Goal: Task Accomplishment & Management: Manage account settings

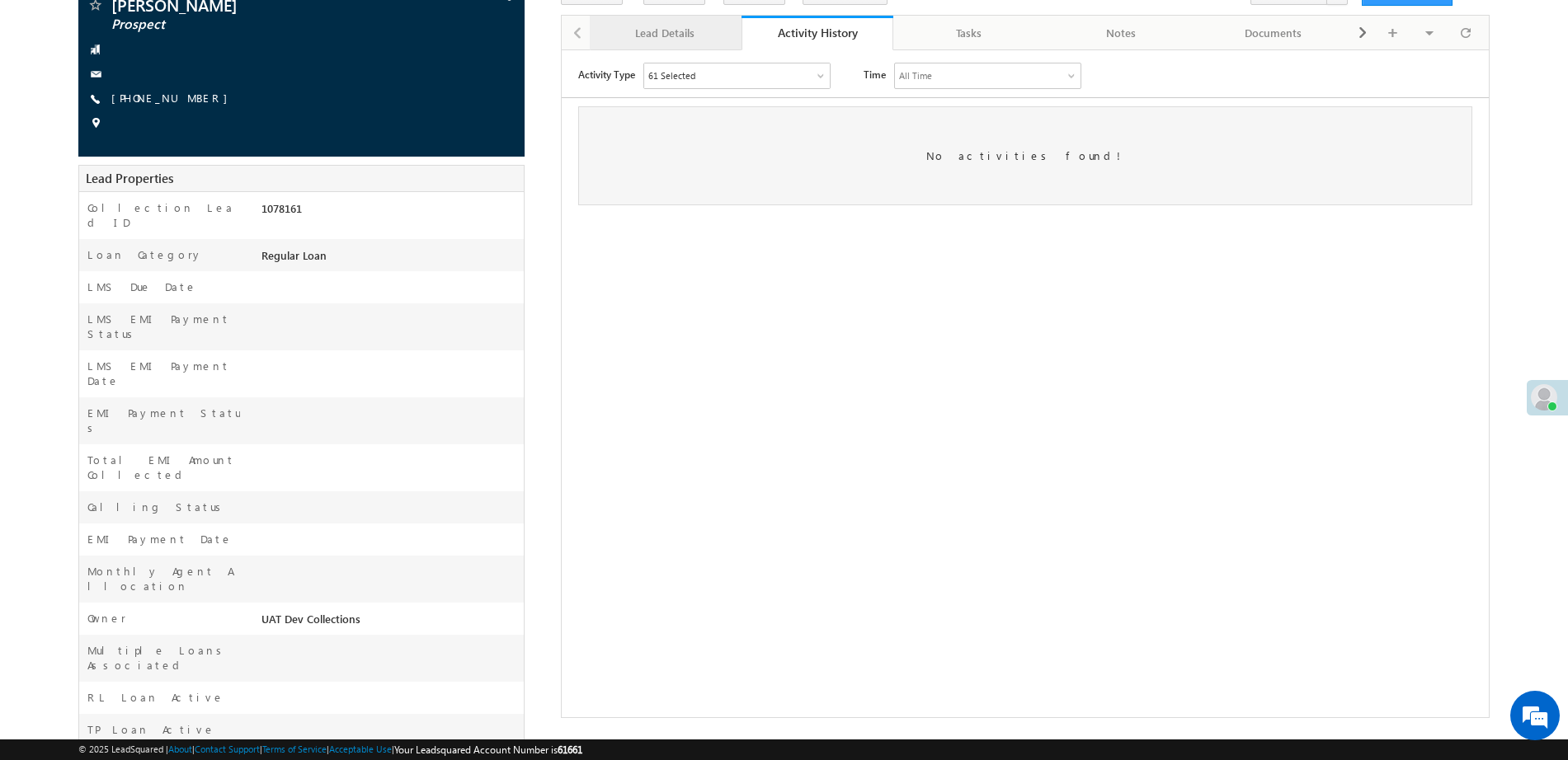
click at [674, 32] on div "Lead Details" at bounding box center [665, 33] width 123 height 20
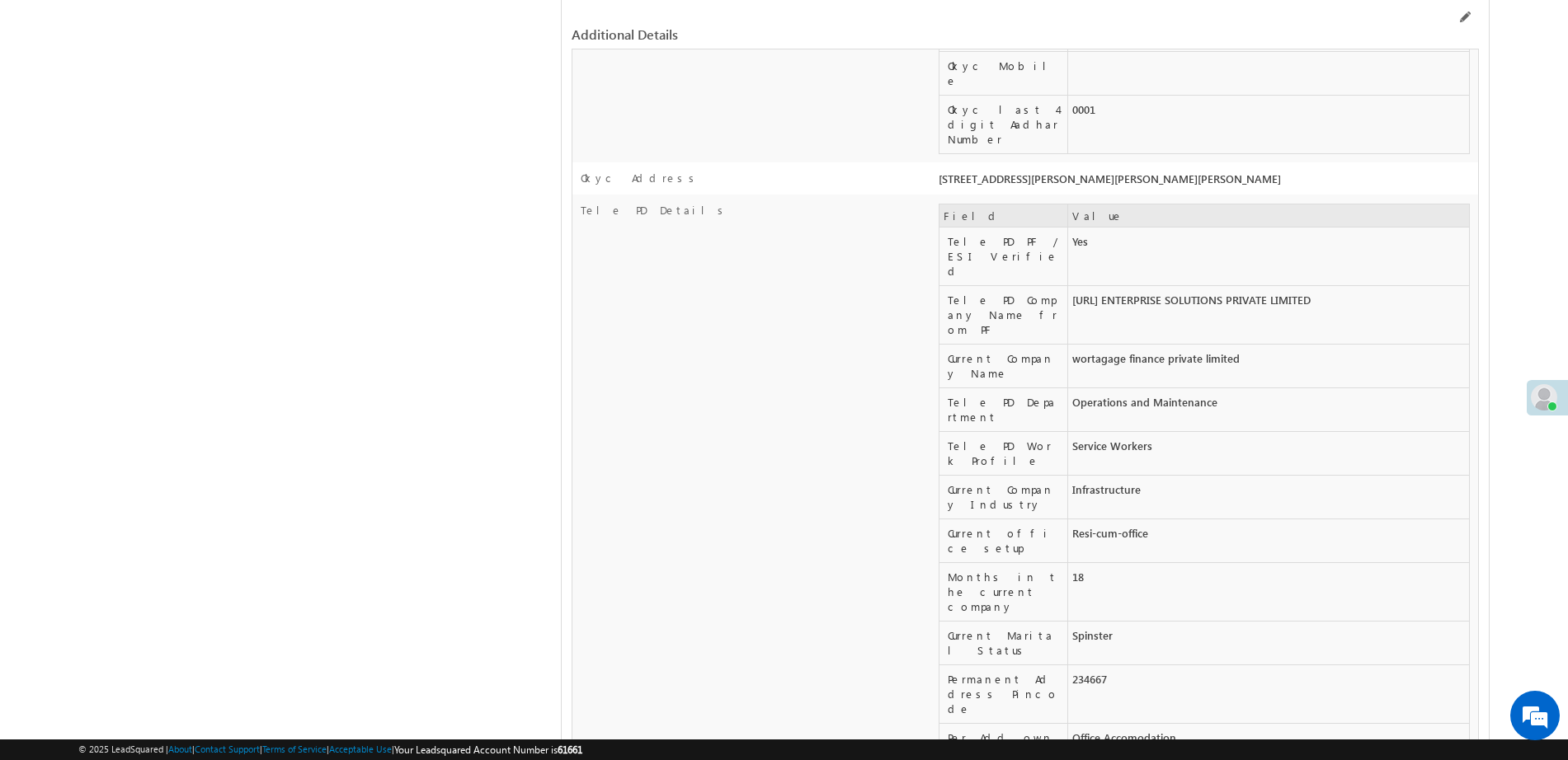
scroll to position [2835, 0]
click at [1464, 18] on span at bounding box center [1463, 17] width 13 height 13
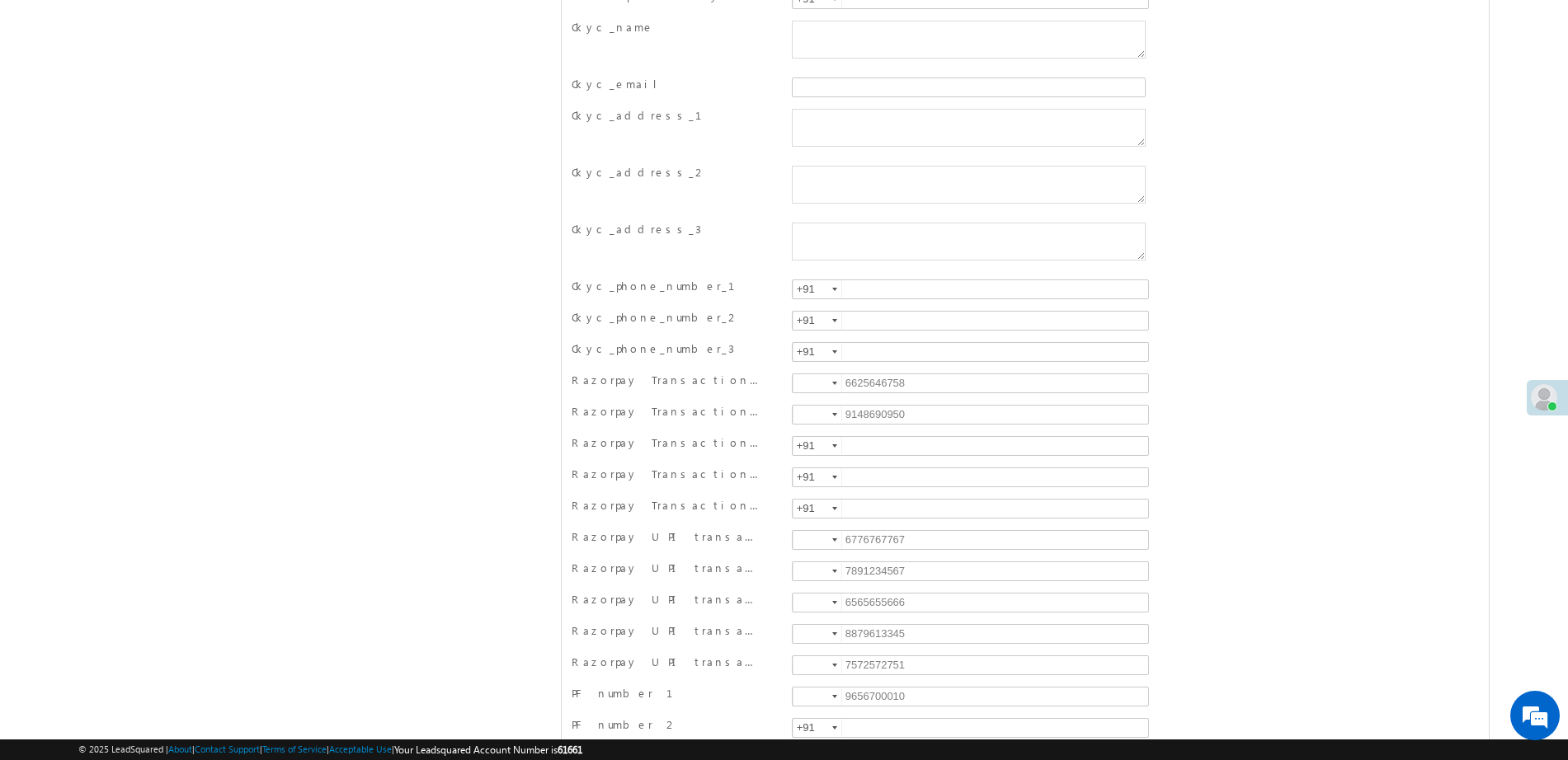
scroll to position [15038, 0]
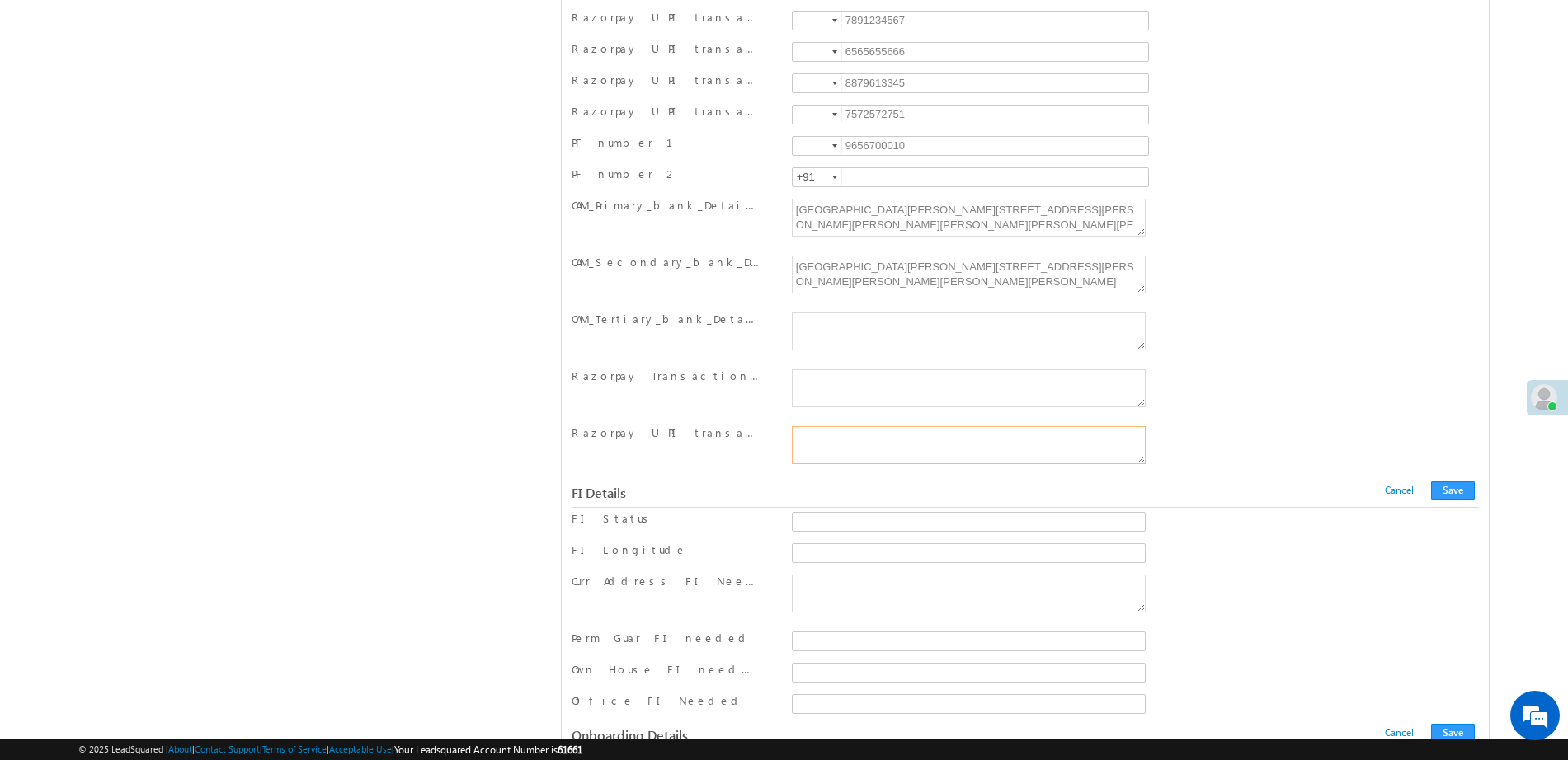
click at [856, 442] on textarea "Razorpay UPI transaction Numbers" at bounding box center [969, 445] width 353 height 38
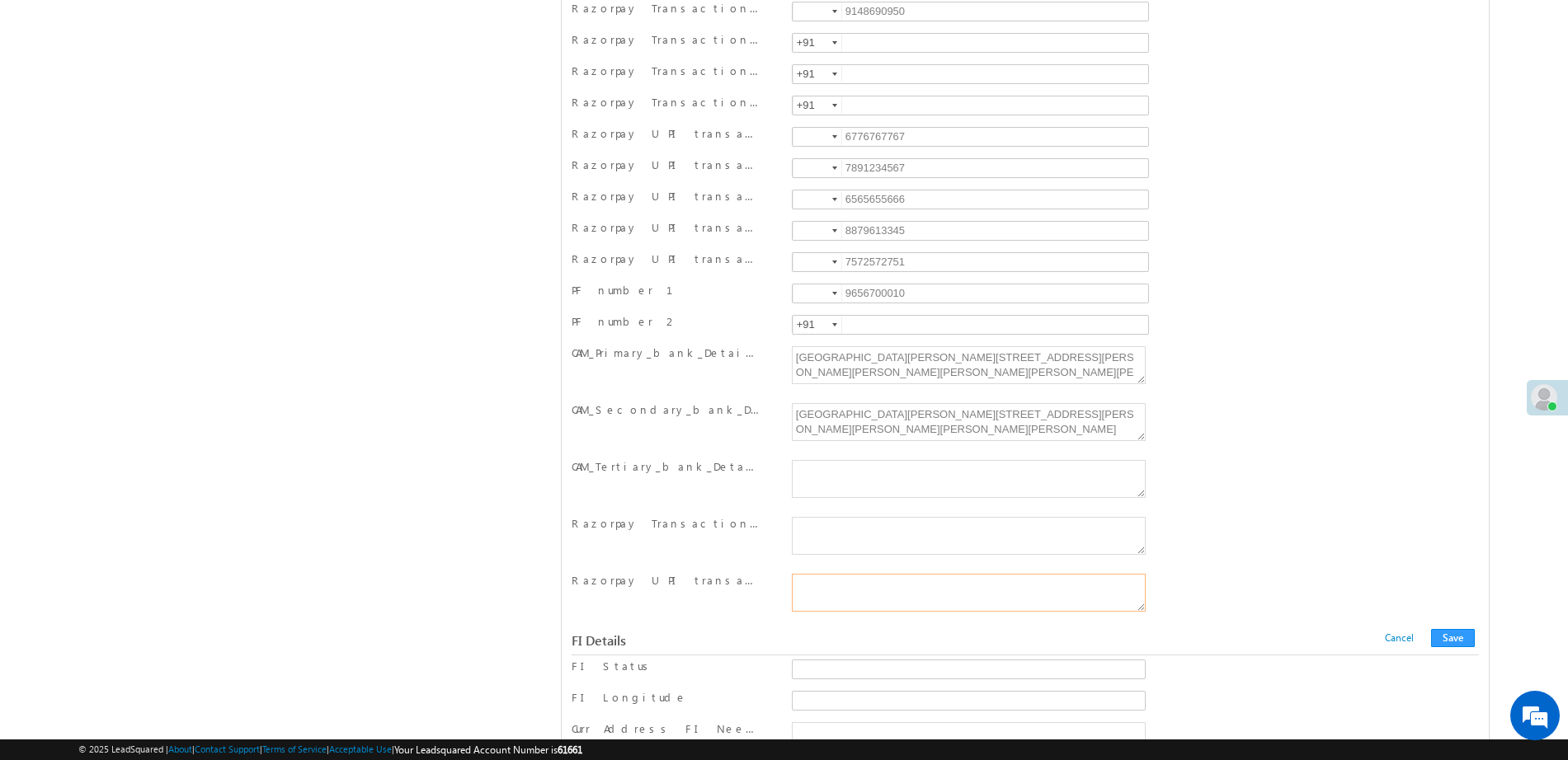
scroll to position [14891, 0]
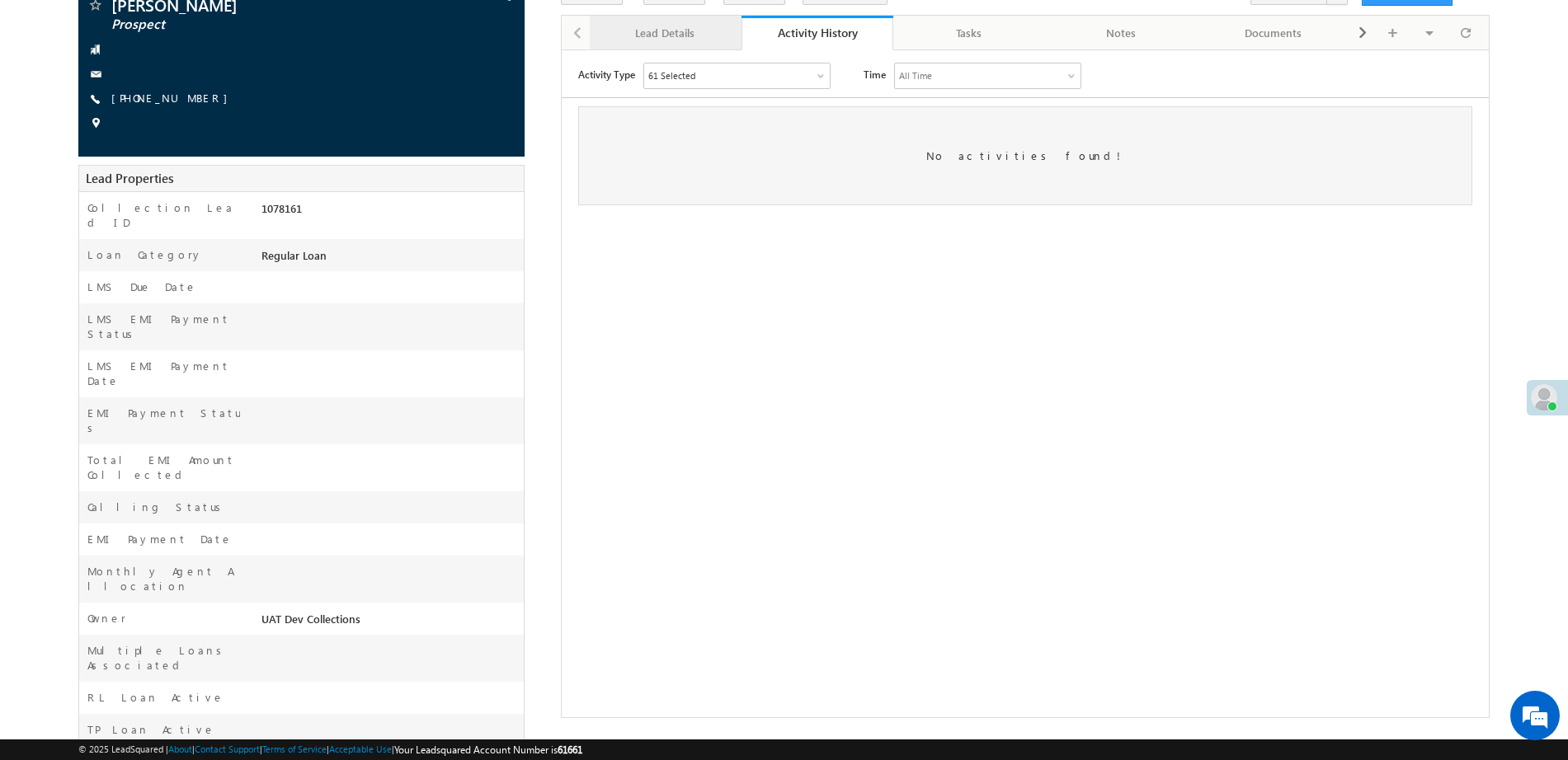
click at [699, 31] on div "Lead Details" at bounding box center [665, 33] width 123 height 20
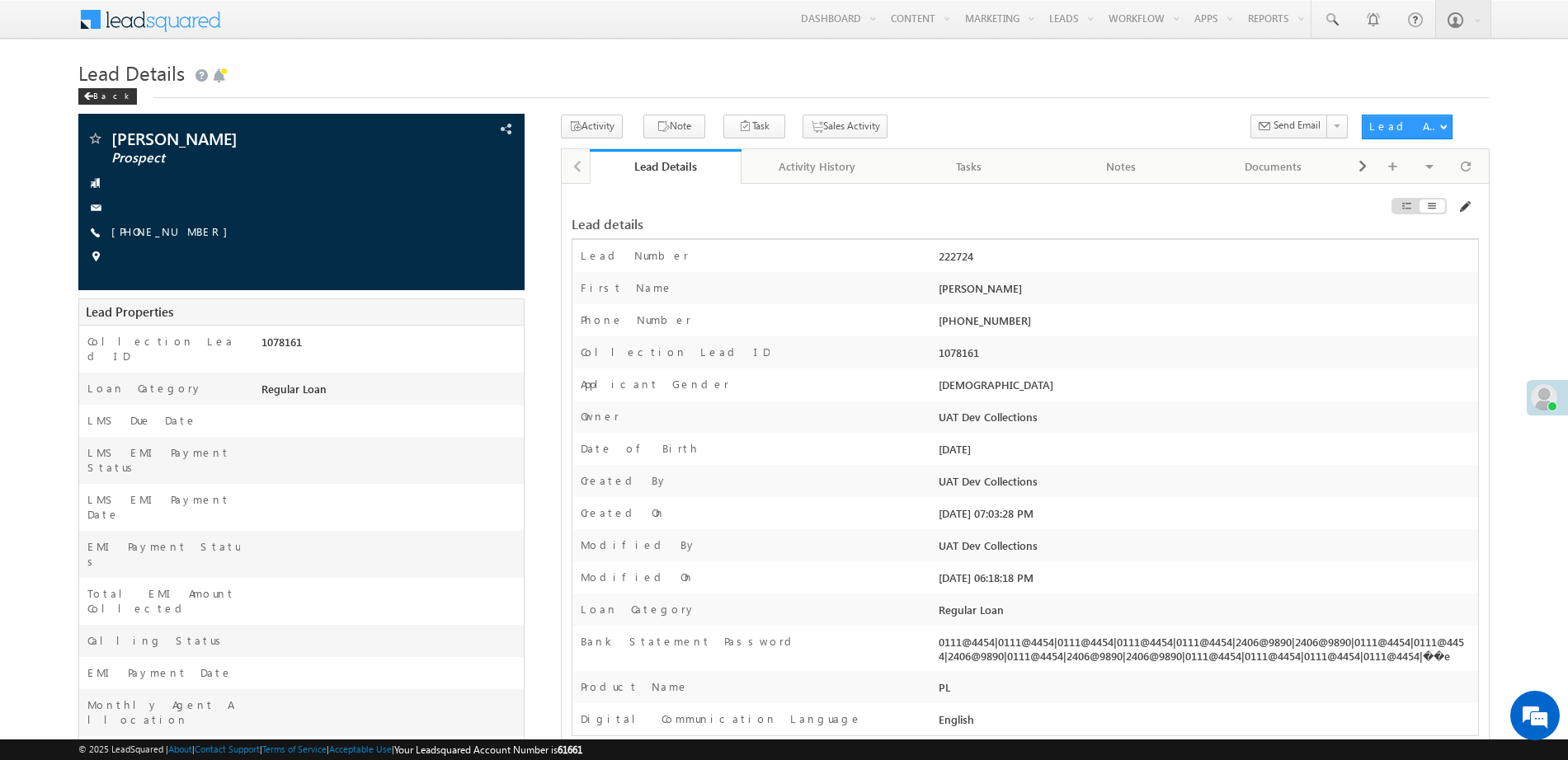
click at [1465, 211] on span at bounding box center [1463, 207] width 13 height 13
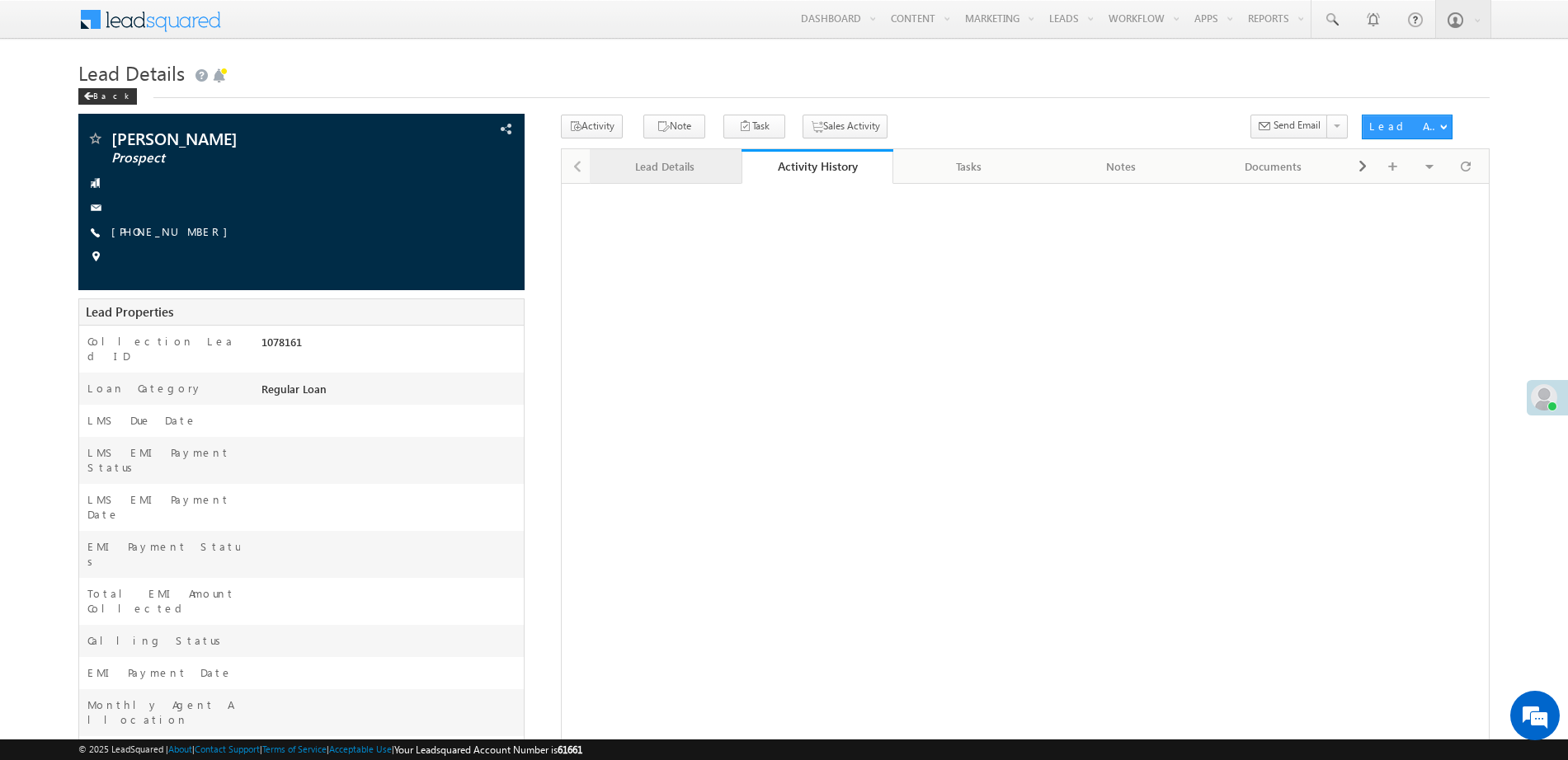
click at [678, 179] on link "Lead Details" at bounding box center [666, 166] width 151 height 35
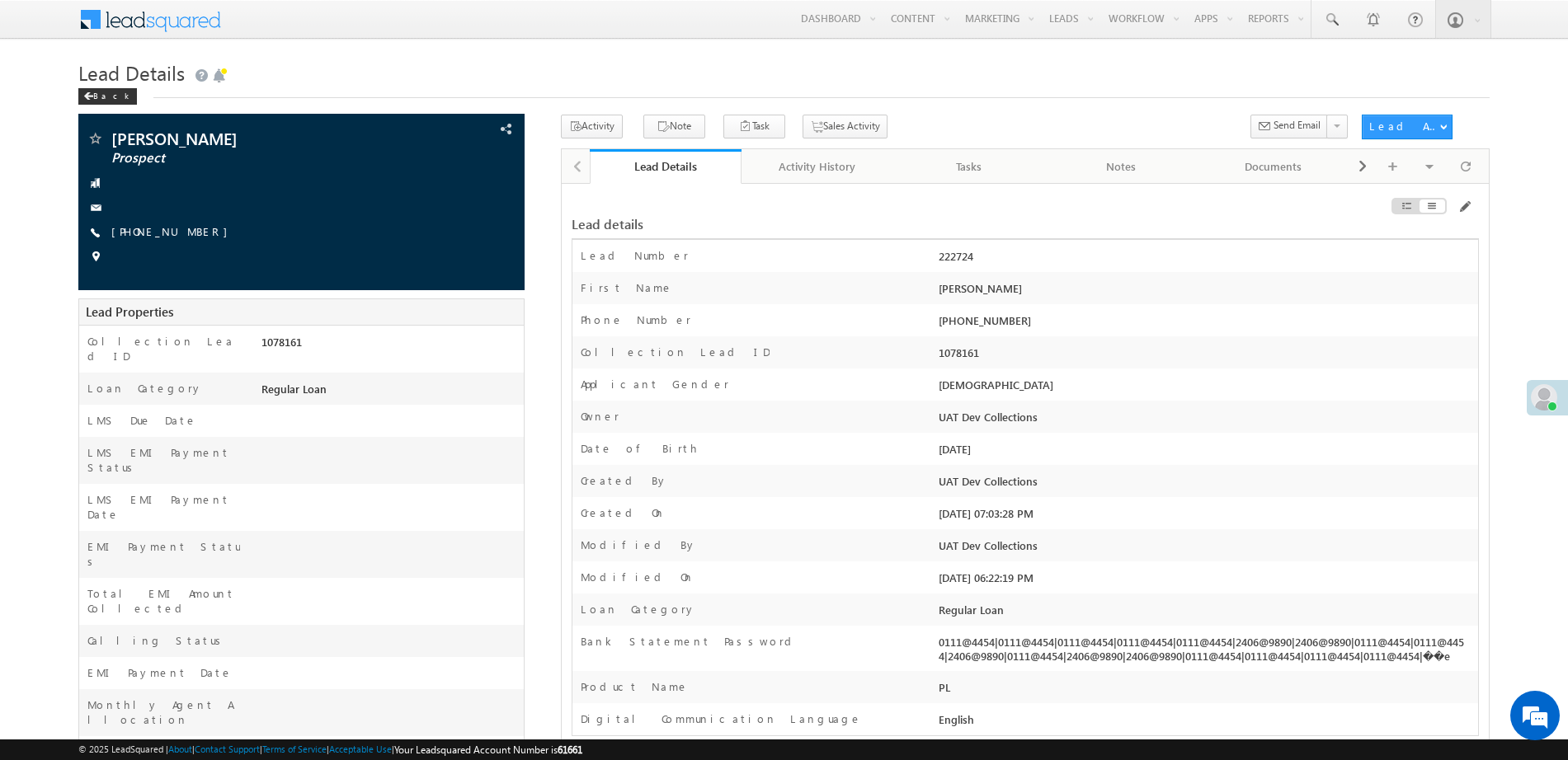
click at [1465, 199] on div "Lead details" at bounding box center [1025, 216] width 907 height 46
click at [1465, 207] on span at bounding box center [1463, 207] width 13 height 13
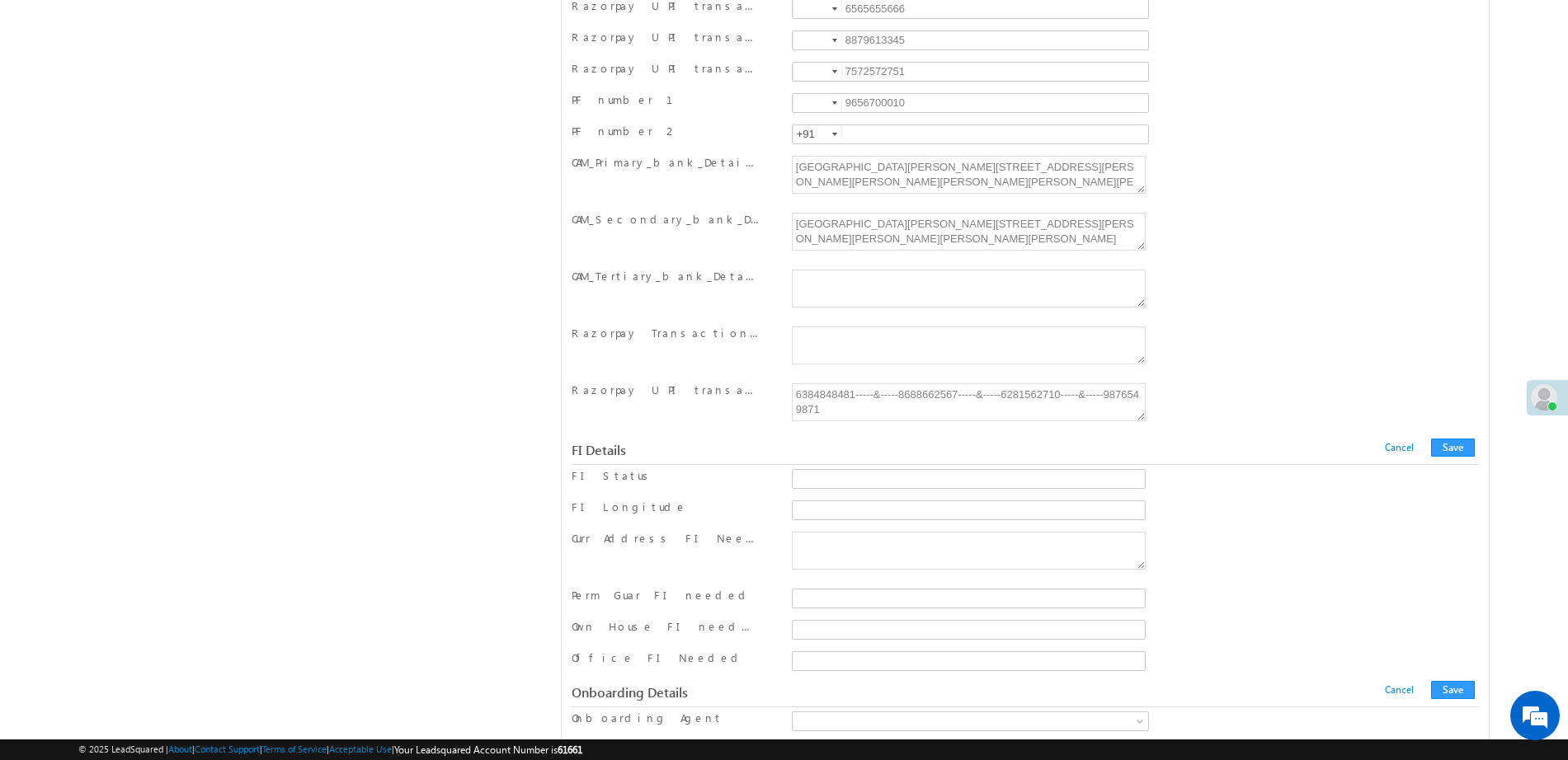
scroll to position [15087, 0]
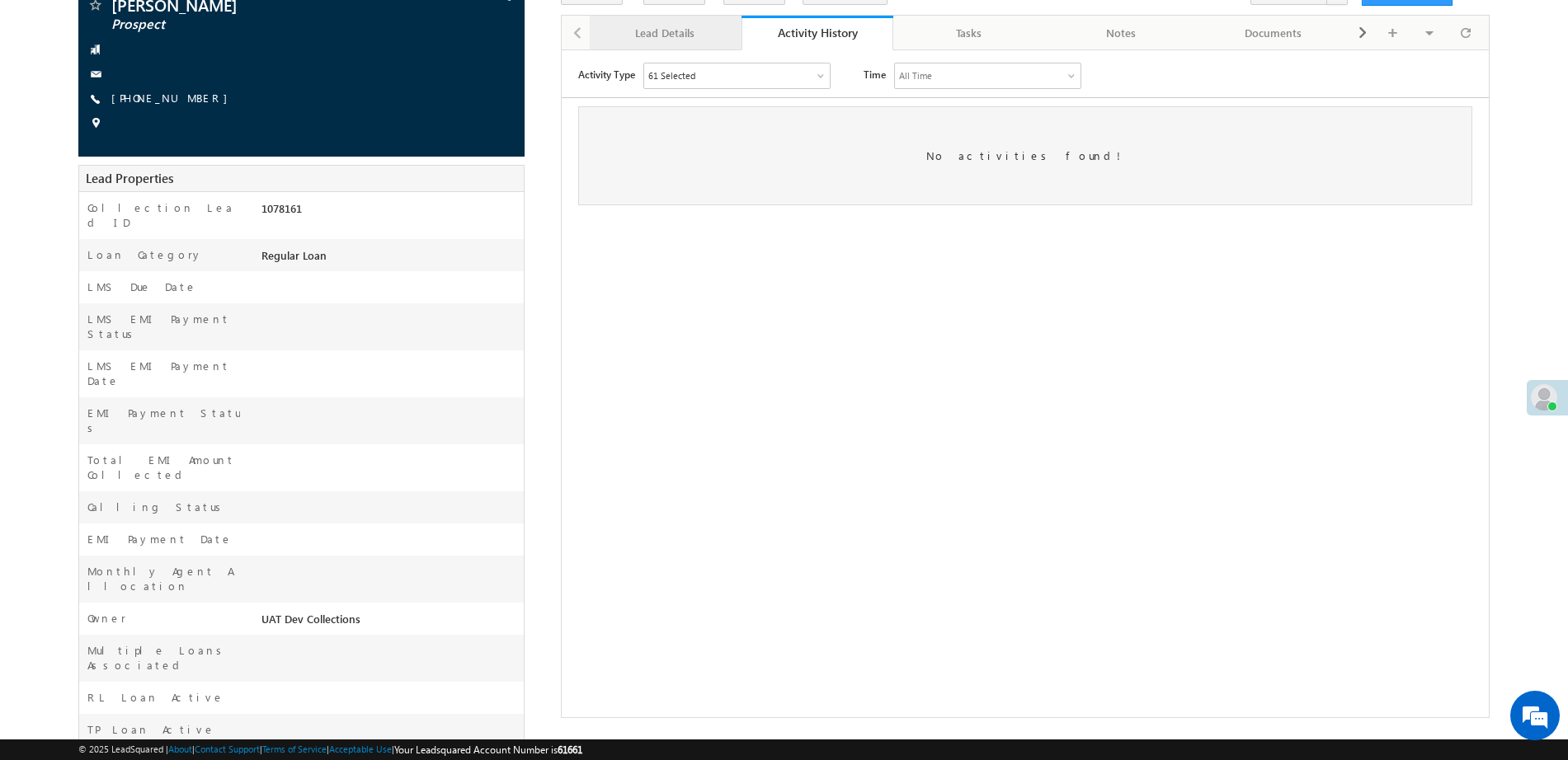
click at [689, 40] on div "Lead Details" at bounding box center [665, 33] width 123 height 20
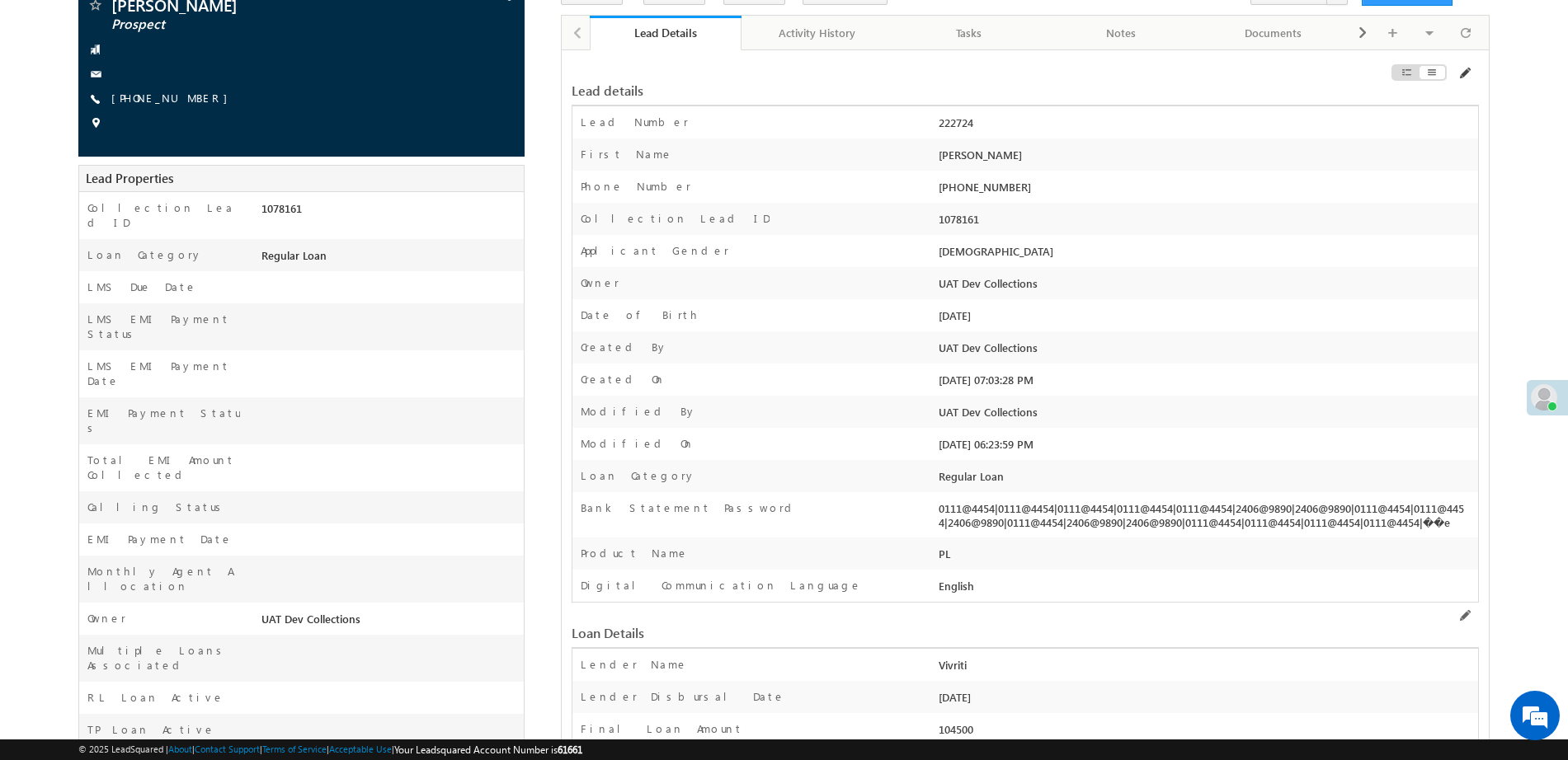
click at [1463, 74] on span at bounding box center [1463, 73] width 13 height 13
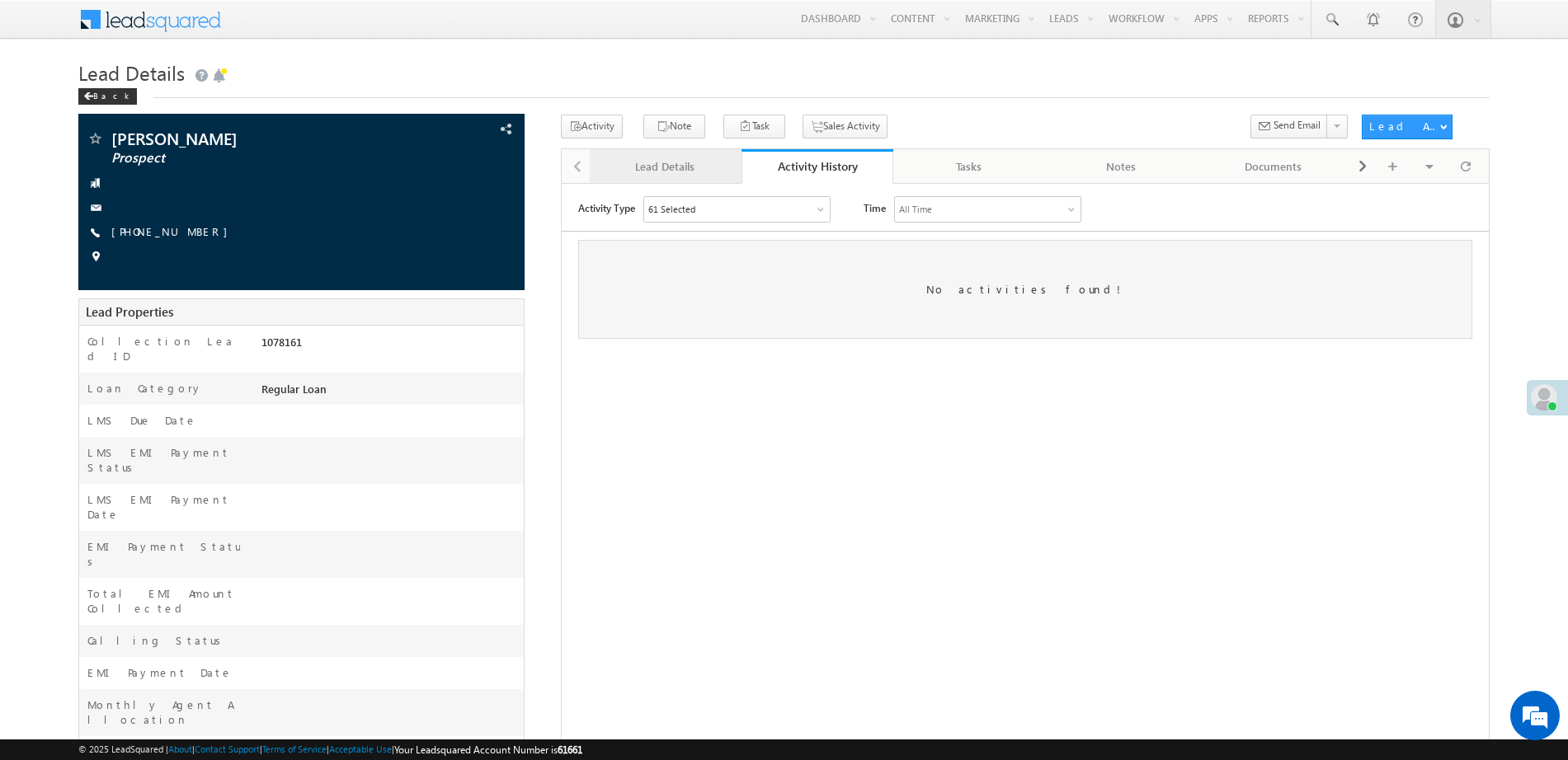
click at [660, 169] on div "Lead Details" at bounding box center [665, 166] width 123 height 20
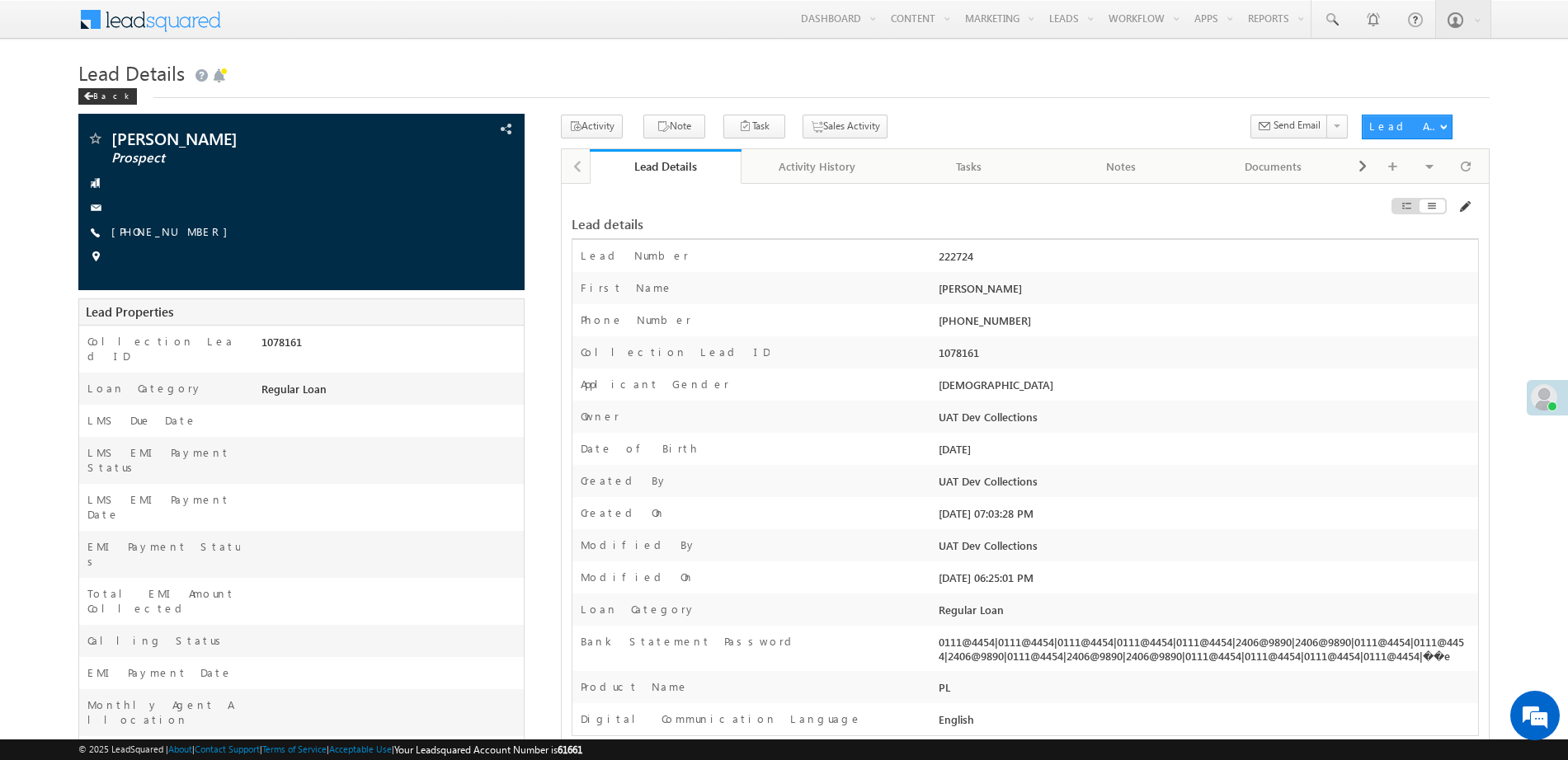
click at [1467, 208] on span at bounding box center [1463, 207] width 13 height 13
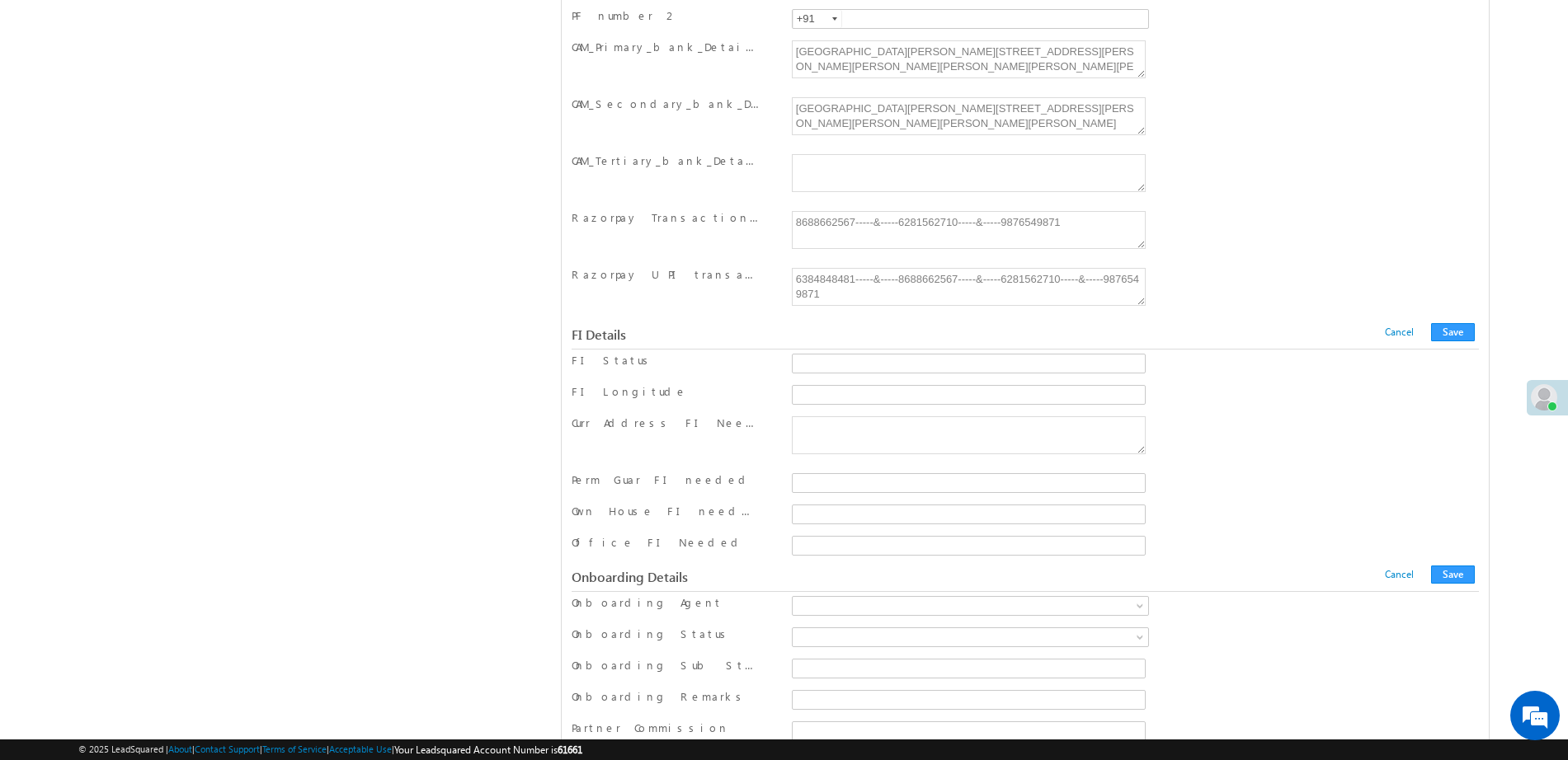
scroll to position [15179, 0]
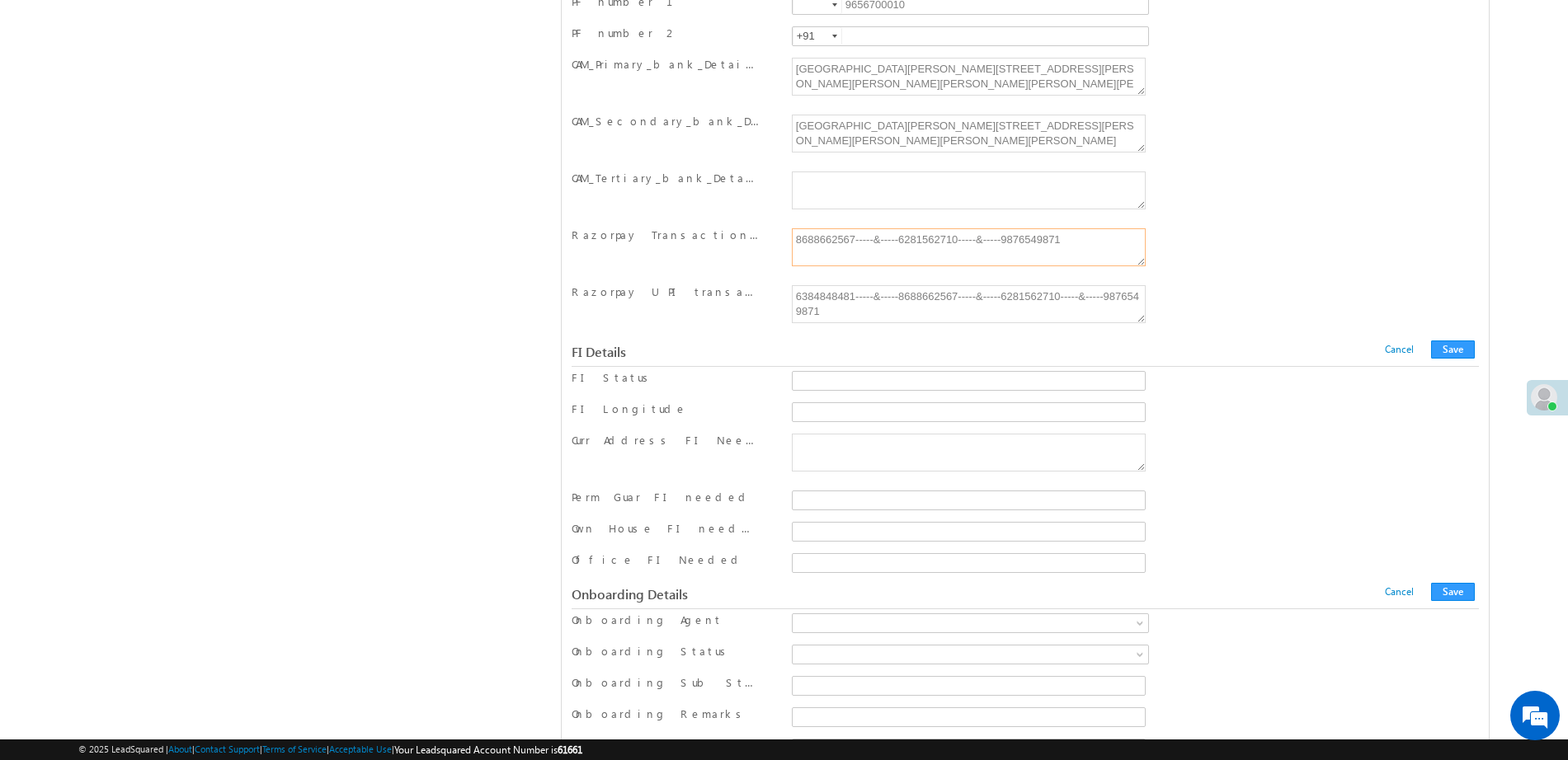
drag, startPoint x: 796, startPoint y: 242, endPoint x: 1107, endPoint y: 244, distance: 311.0
click at [1107, 244] on textarea "8688662567-----&-----6281562710-----&-----9876549871" at bounding box center [969, 247] width 353 height 38
click at [884, 322] on textarea "6384848481-----&-----8688662567-----&-----6281562710-----&-----9876549871" at bounding box center [969, 304] width 353 height 38
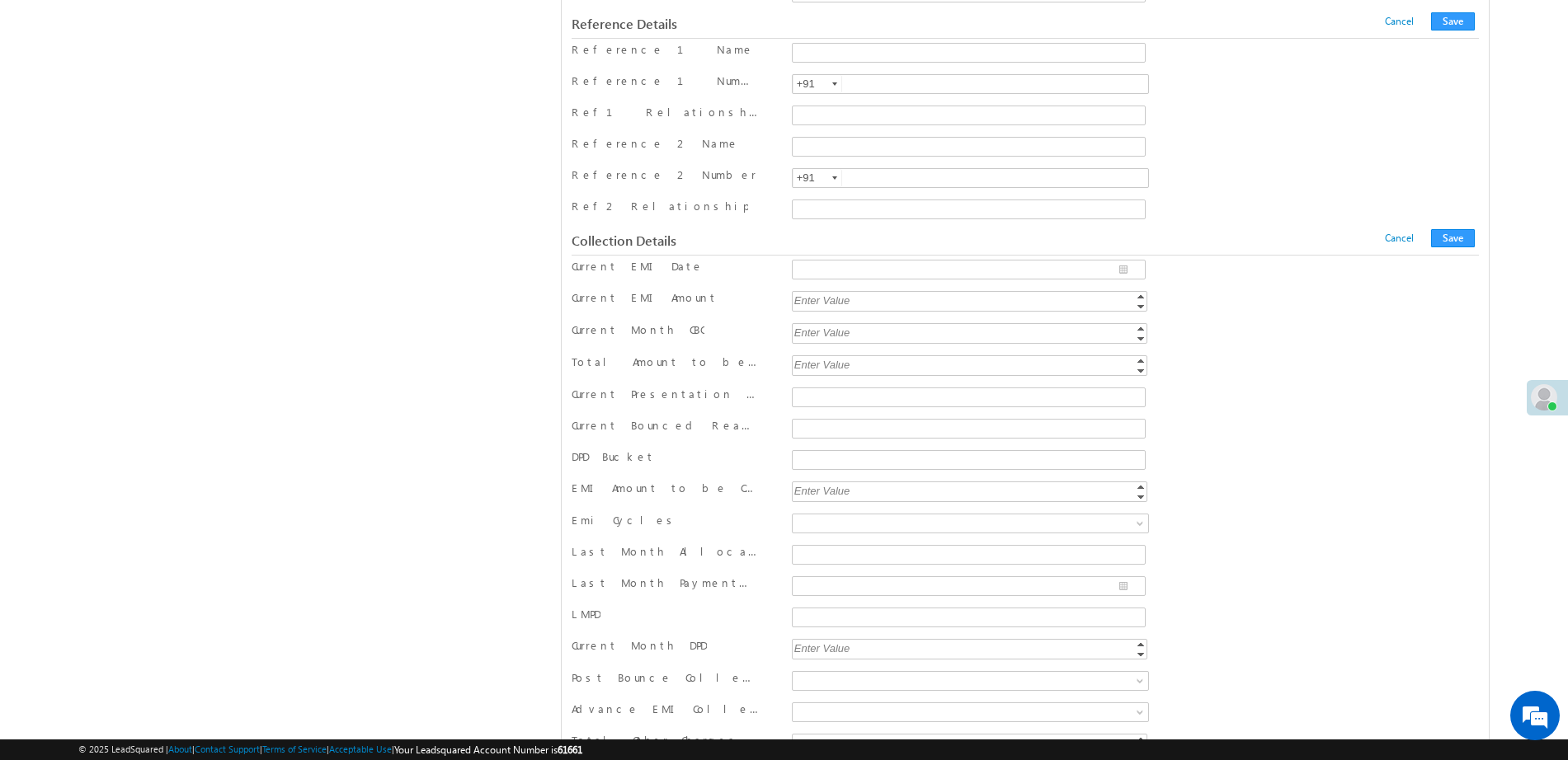
scroll to position [6947, 0]
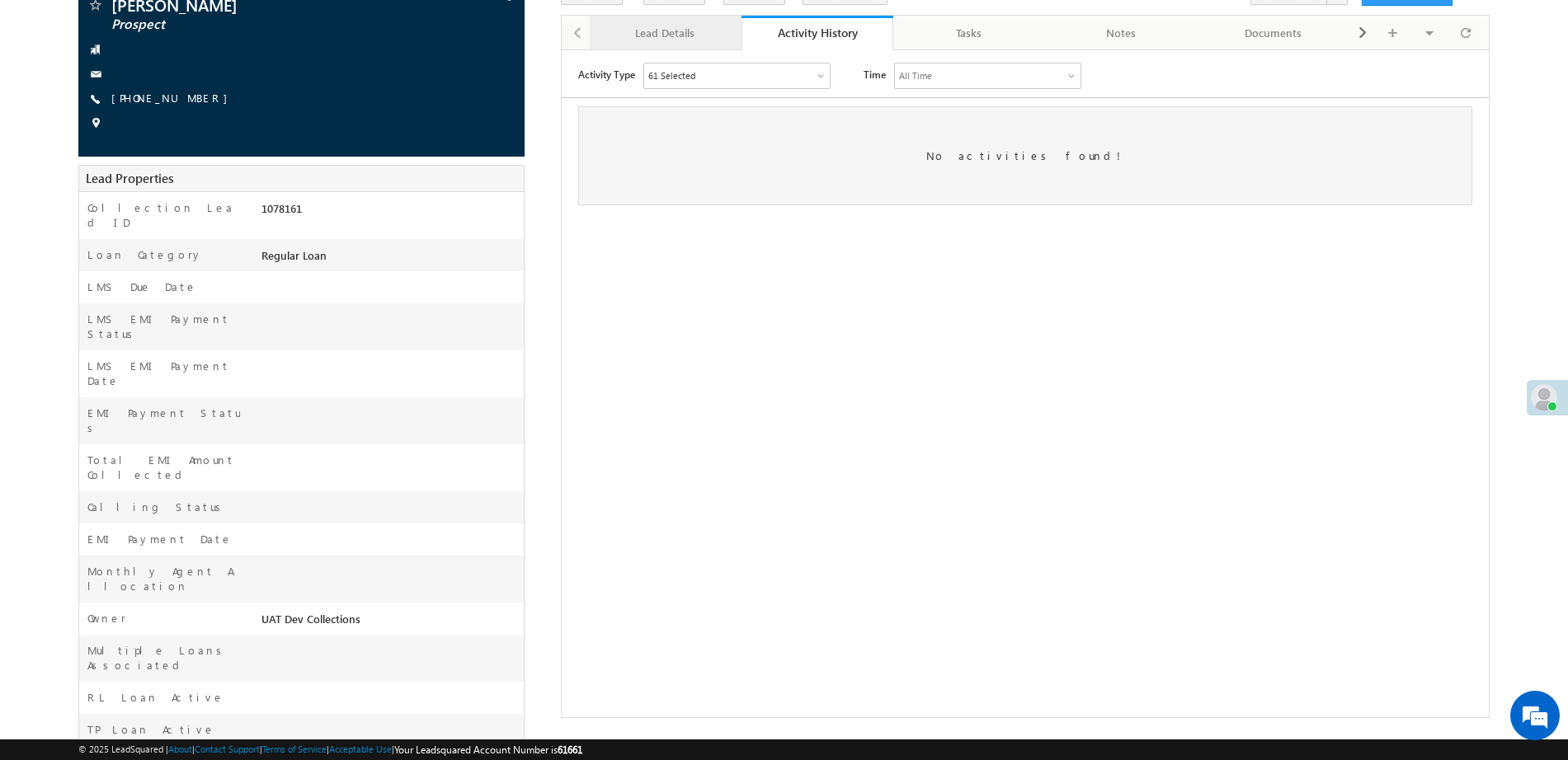
click at [668, 35] on div "Lead Details" at bounding box center [665, 33] width 123 height 20
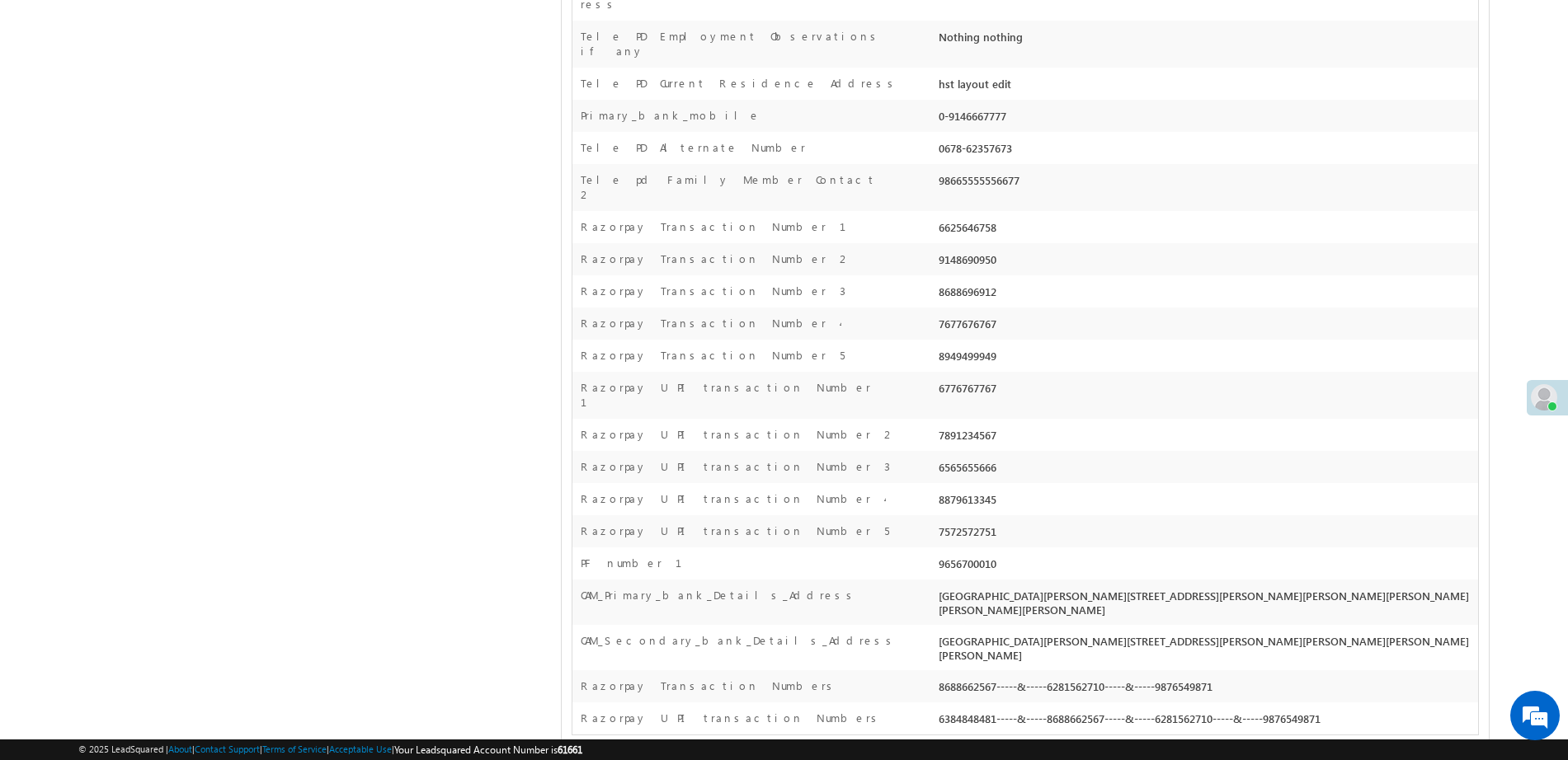
scroll to position [4411, 0]
